Goal: Information Seeking & Learning: Learn about a topic

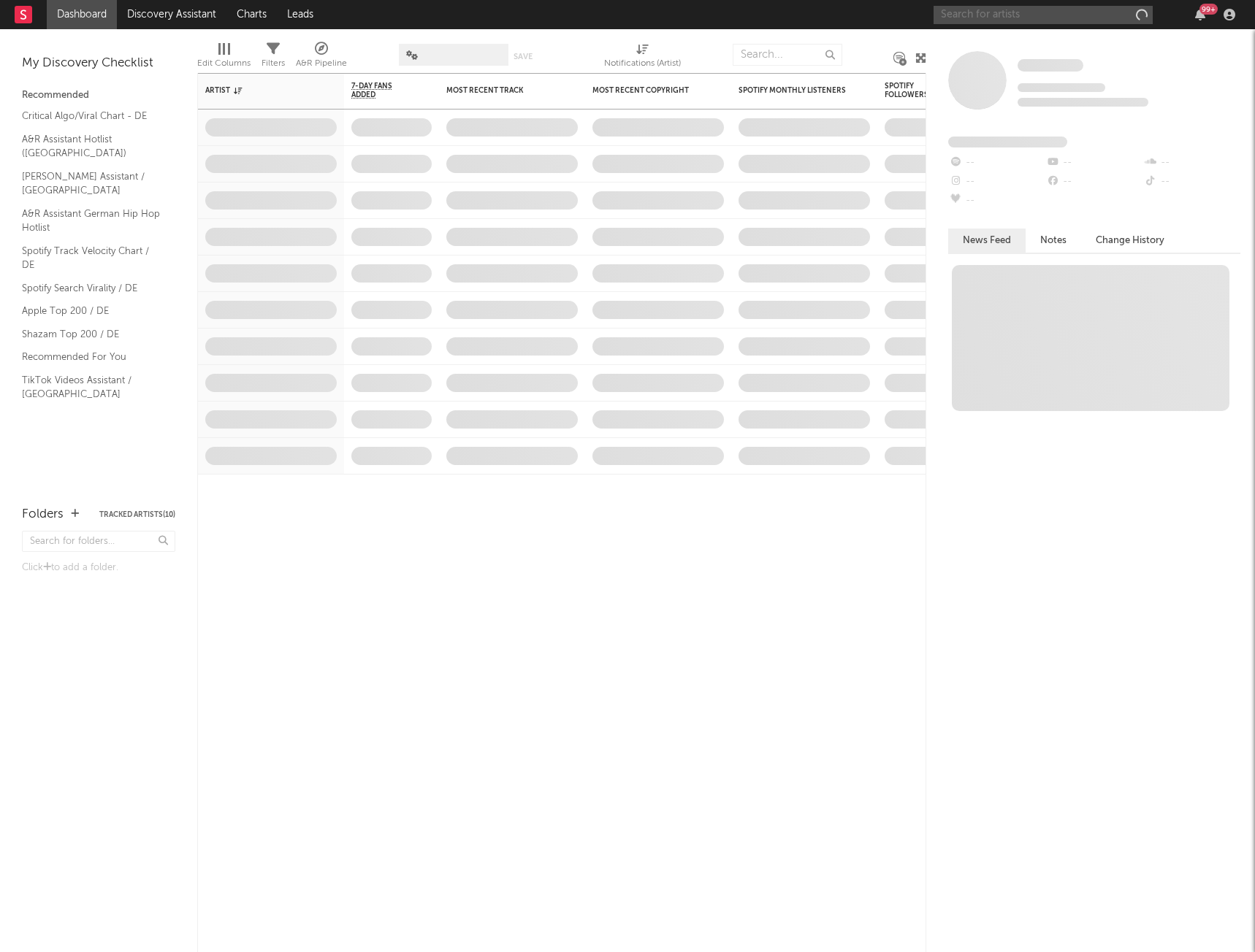
click at [1099, 12] on input "text" at bounding box center [1043, 15] width 219 height 19
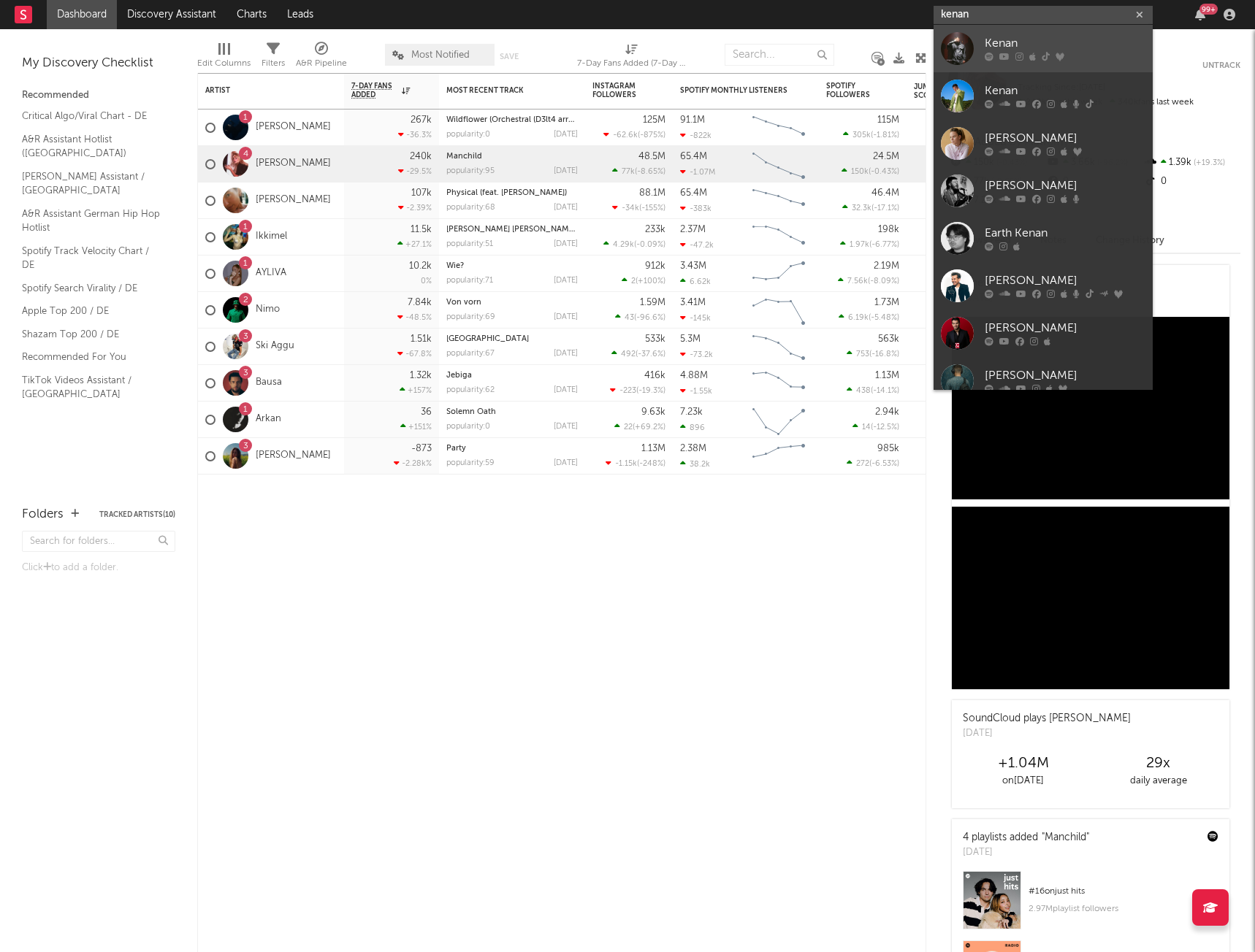
type input "kenan"
click at [994, 44] on div "Kenan" at bounding box center [1065, 44] width 161 height 18
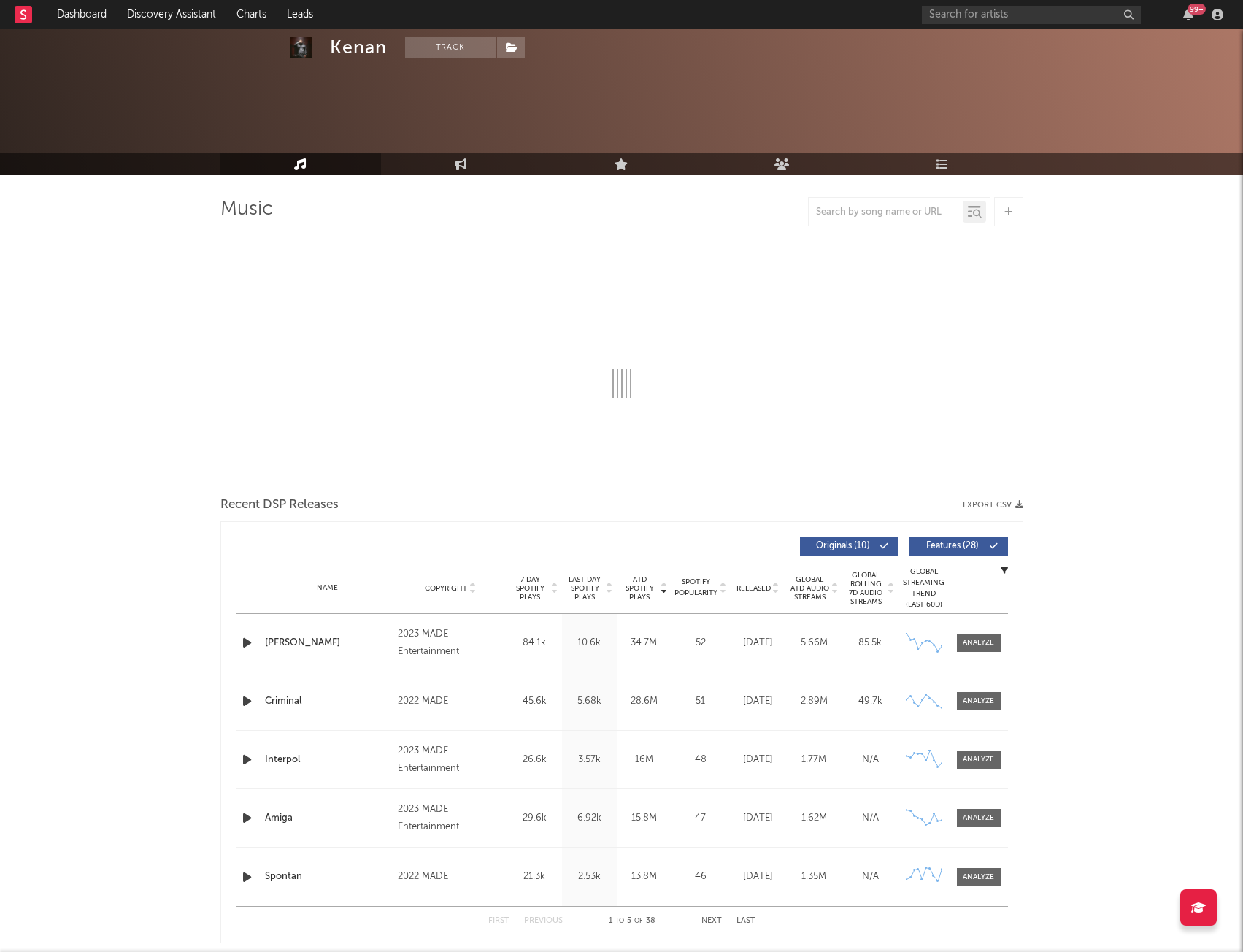
select select "6m"
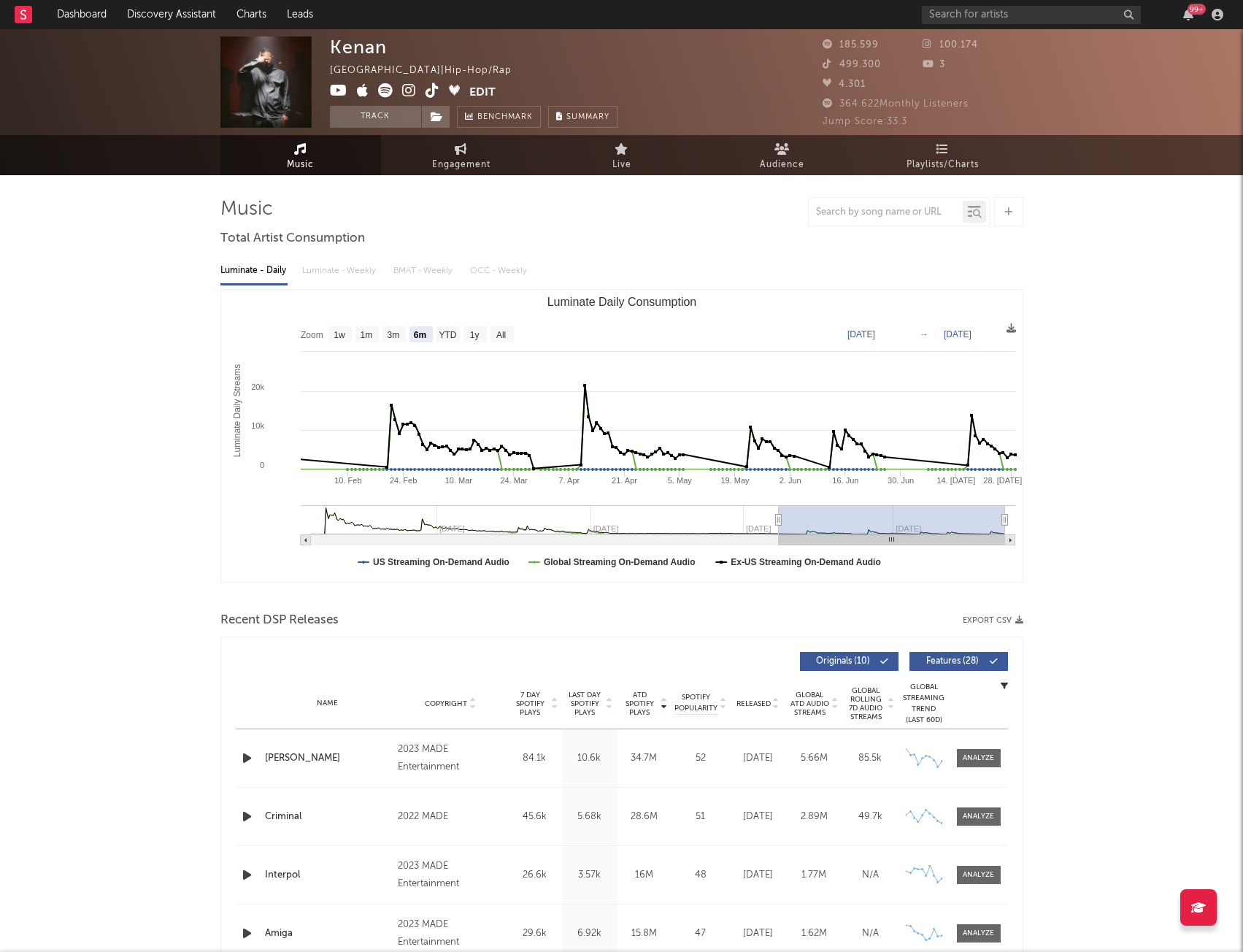
drag, startPoint x: 382, startPoint y: 93, endPoint x: 496, endPoint y: 64, distance: 117.6
click at [496, 64] on div "Kenan [GEOGRAPHIC_DATA] | Hip-Hop/Rap Edit Track Benchmark Summary" at bounding box center [474, 82] width 287 height 91
